Goal: Find contact information: Find contact information

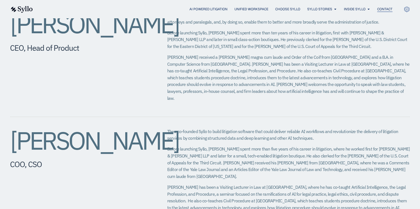
click at [377, 8] on span "Contact" at bounding box center [384, 9] width 15 height 5
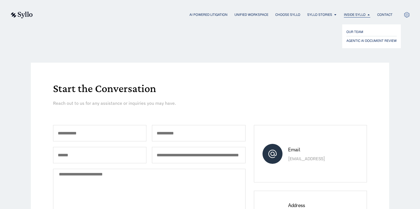
click at [356, 15] on span "Inside Syllo" at bounding box center [355, 14] width 22 height 5
